Goal: Information Seeking & Learning: Learn about a topic

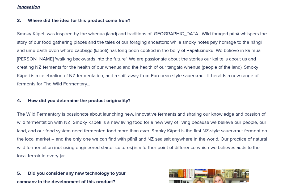
scroll to position [440, 0]
click at [210, 29] on p "Smoky Kāpeti was inspired by the whenua (land) and traditions of [GEOGRAPHIC_DA…" at bounding box center [143, 67] width 253 height 76
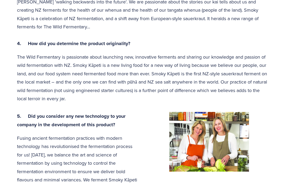
scroll to position [496, 0]
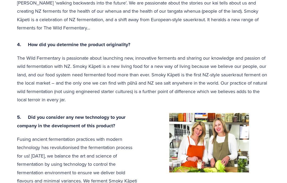
click at [156, 17] on p "Smoky Kāpeti was inspired by the whenua (land) and traditions of [GEOGRAPHIC_DA…" at bounding box center [143, 11] width 253 height 76
click at [238, 75] on p "The Wild Fermentary is passionate about launching new, innovative ferments and …" at bounding box center [143, 79] width 253 height 50
click at [241, 58] on p "The Wild Fermentary is passionate about launching new, innovative ferments and …" at bounding box center [143, 79] width 253 height 50
click at [253, 70] on p "The Wild Fermentary is passionate about launching new, innovative ferments and …" at bounding box center [143, 79] width 253 height 50
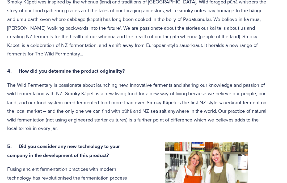
scroll to position [477, 0]
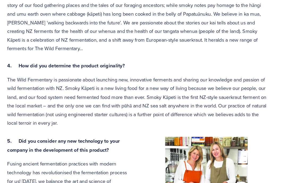
click at [160, 183] on div at bounding box center [208, 161] width 131 height 69
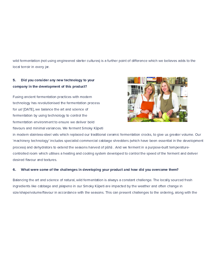
scroll to position [586, 0]
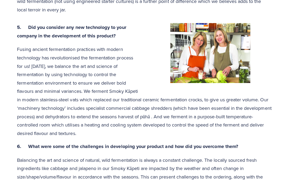
click at [259, 63] on div at bounding box center [209, 53] width 122 height 60
click at [25, 55] on p "Fusing ancient fermentation practices with modern technology has revolutionised…" at bounding box center [143, 91] width 253 height 92
click at [18, 62] on p "Fusing ancient fermentation practices with modern technology has revolutionised…" at bounding box center [143, 91] width 253 height 92
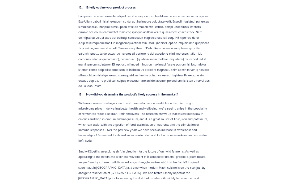
scroll to position [1558, 0]
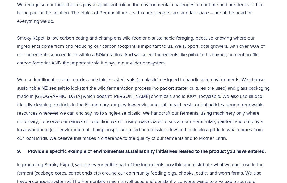
scroll to position [1000, 0]
